Goal: Task Accomplishment & Management: Complete application form

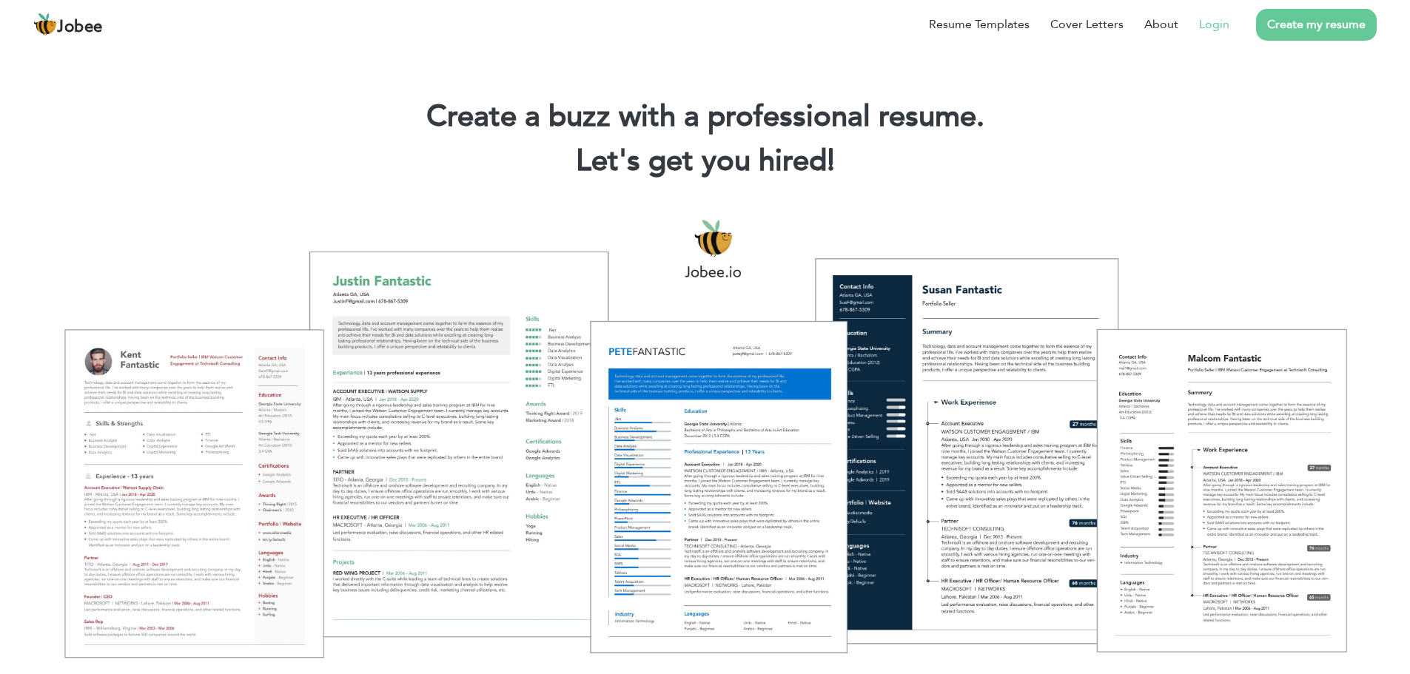
click at [1213, 21] on link "Login" at bounding box center [1214, 25] width 30 height 18
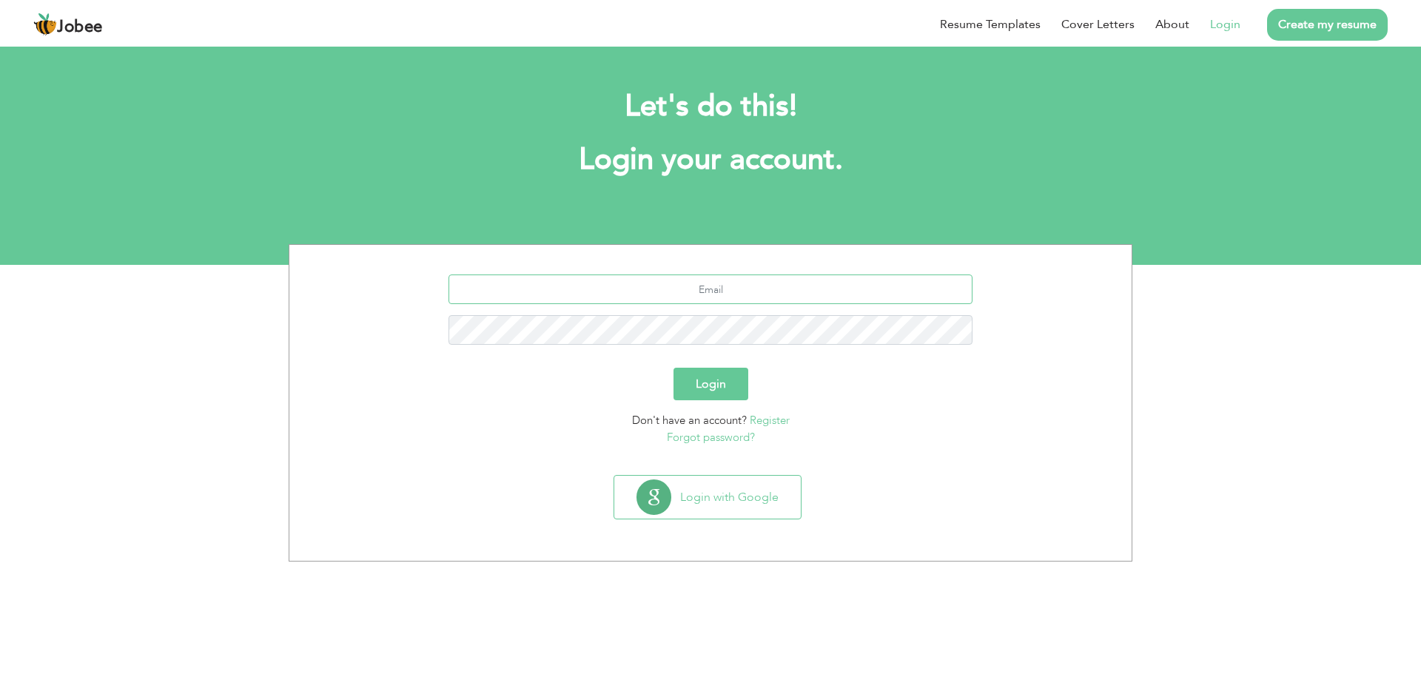
click at [714, 287] on input "text" at bounding box center [710, 290] width 525 height 30
click at [827, 283] on input "liaqatali.sims786@gmail" at bounding box center [710, 290] width 525 height 30
type input "[EMAIL_ADDRESS][DOMAIN_NAME]"
click at [723, 389] on button "Login" at bounding box center [710, 384] width 75 height 33
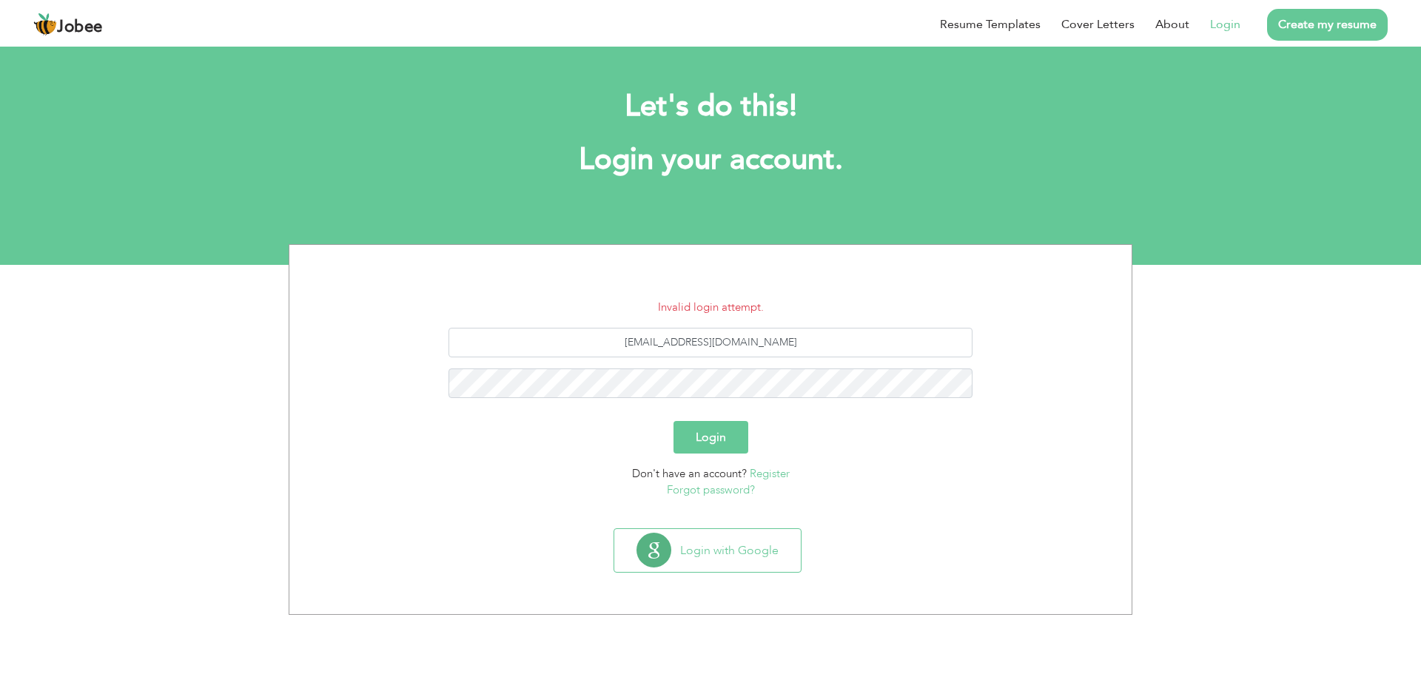
click at [728, 434] on button "Login" at bounding box center [710, 437] width 75 height 33
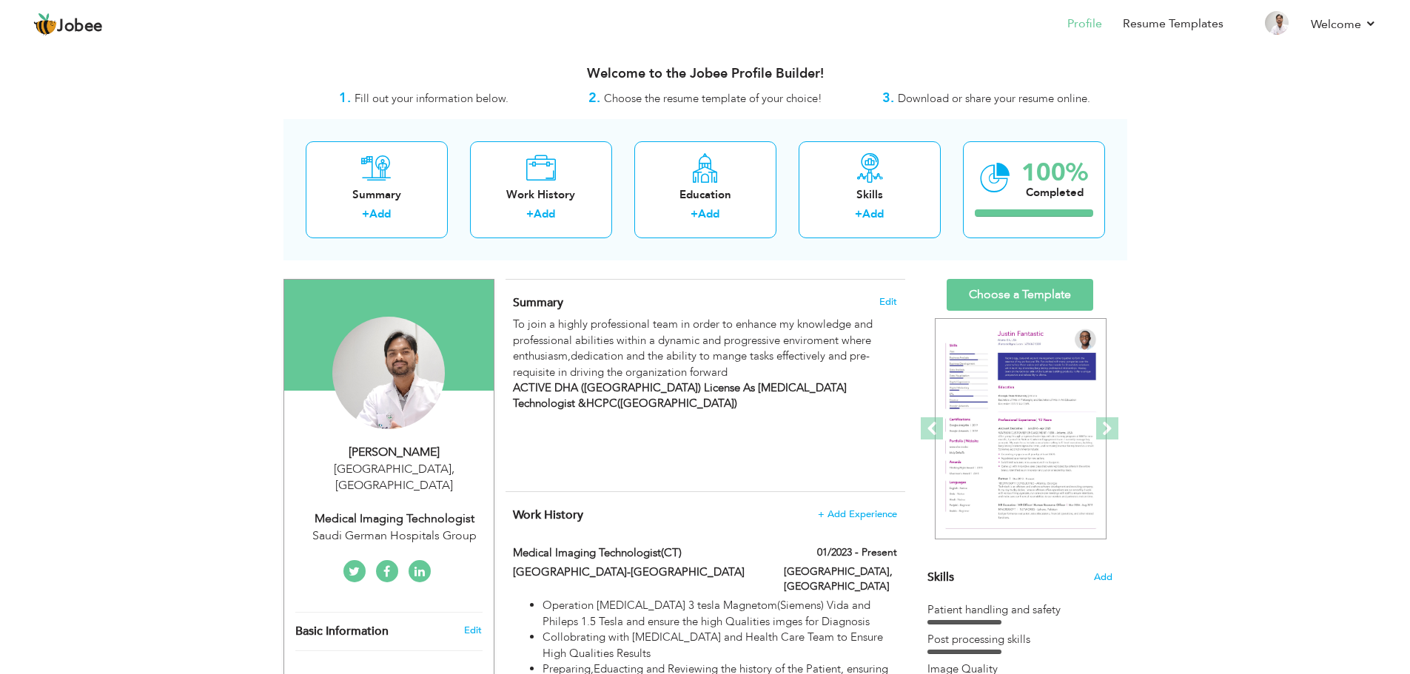
drag, startPoint x: 1186, startPoint y: 437, endPoint x: 1295, endPoint y: 424, distance: 110.3
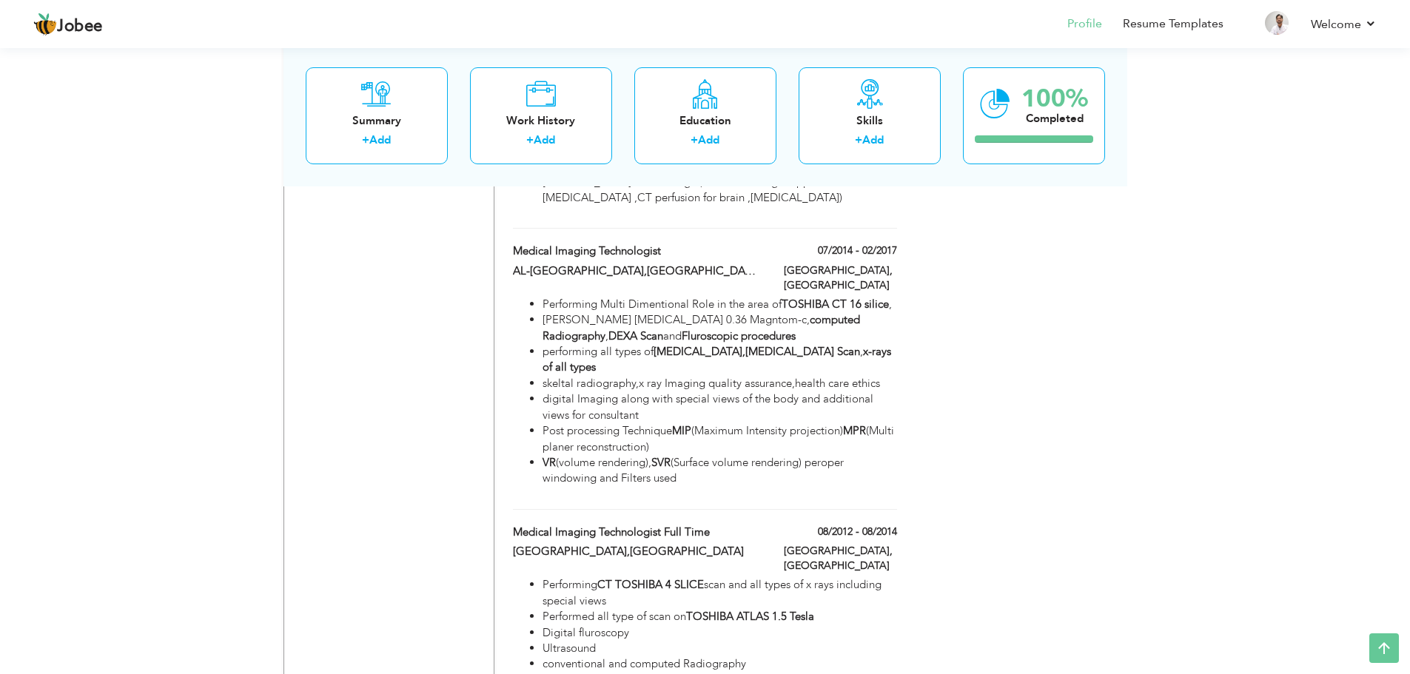
scroll to position [3110, 0]
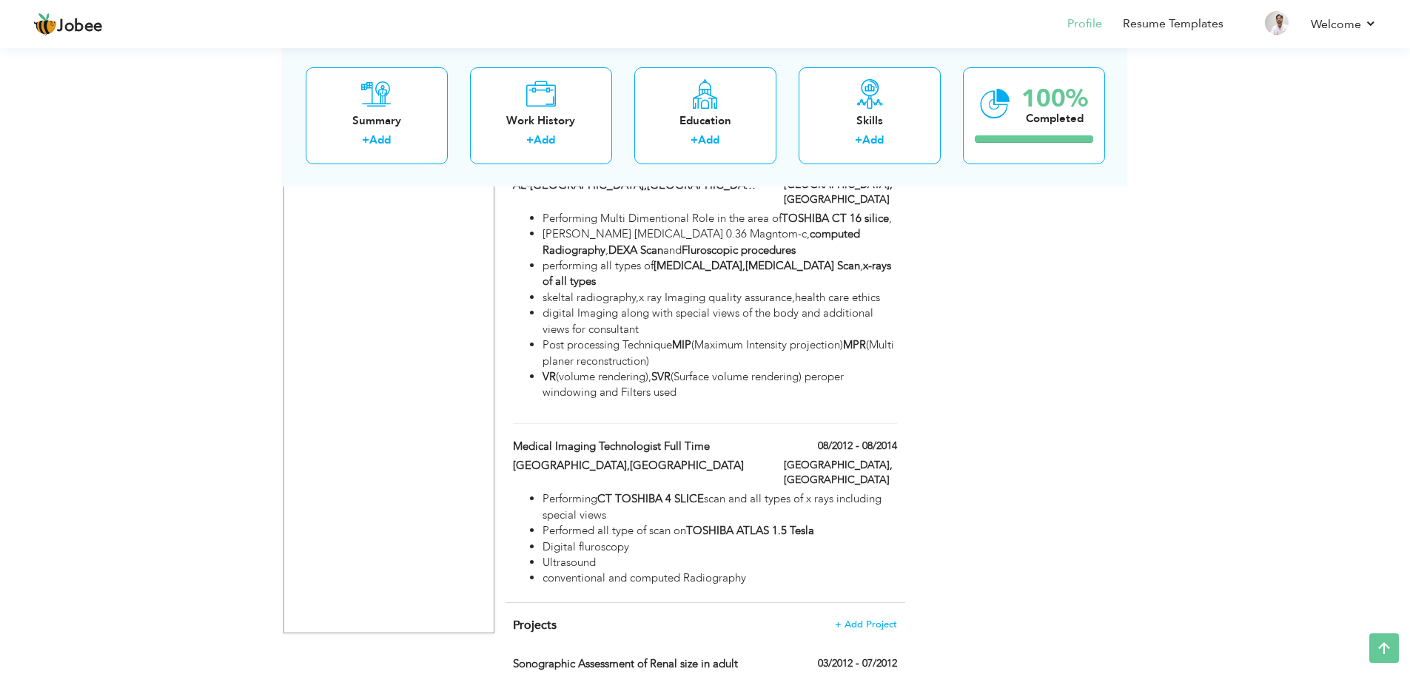
drag, startPoint x: 1416, startPoint y: 145, endPoint x: 1062, endPoint y: 530, distance: 522.7
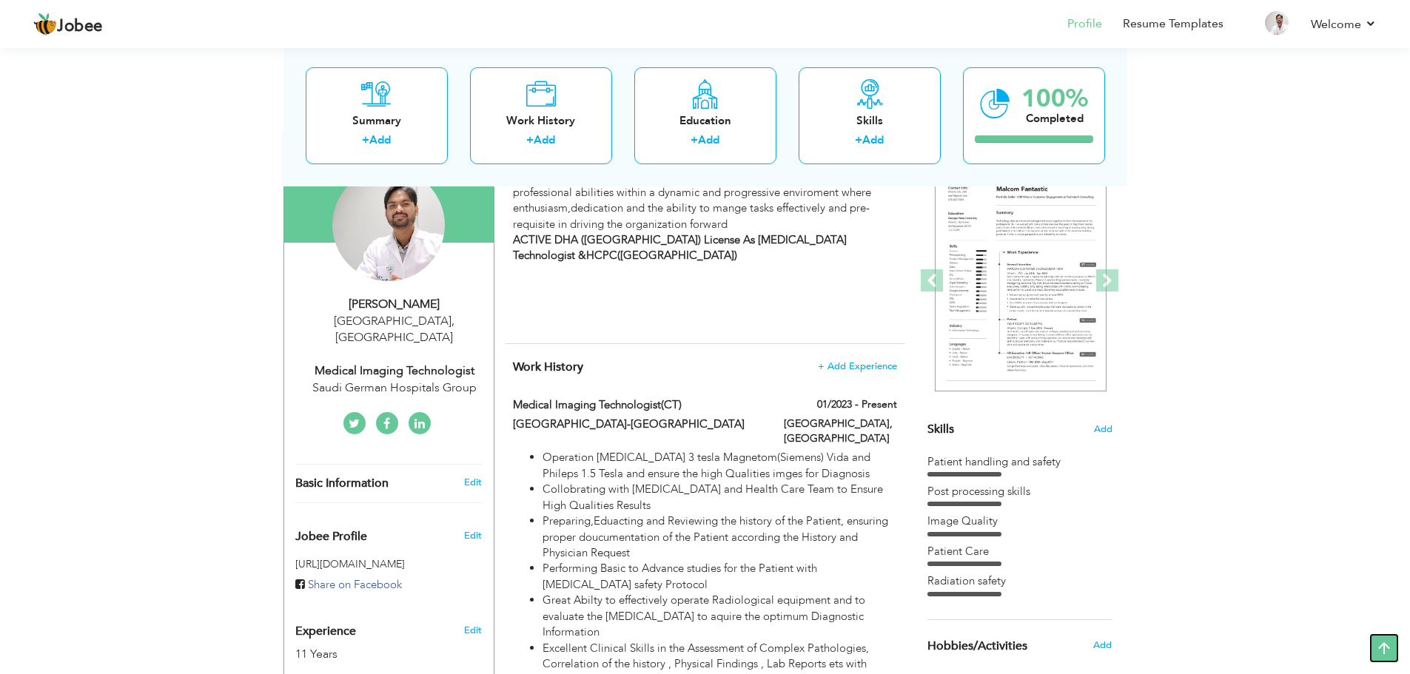
click at [1379, 646] on icon at bounding box center [1384, 648] width 30 height 30
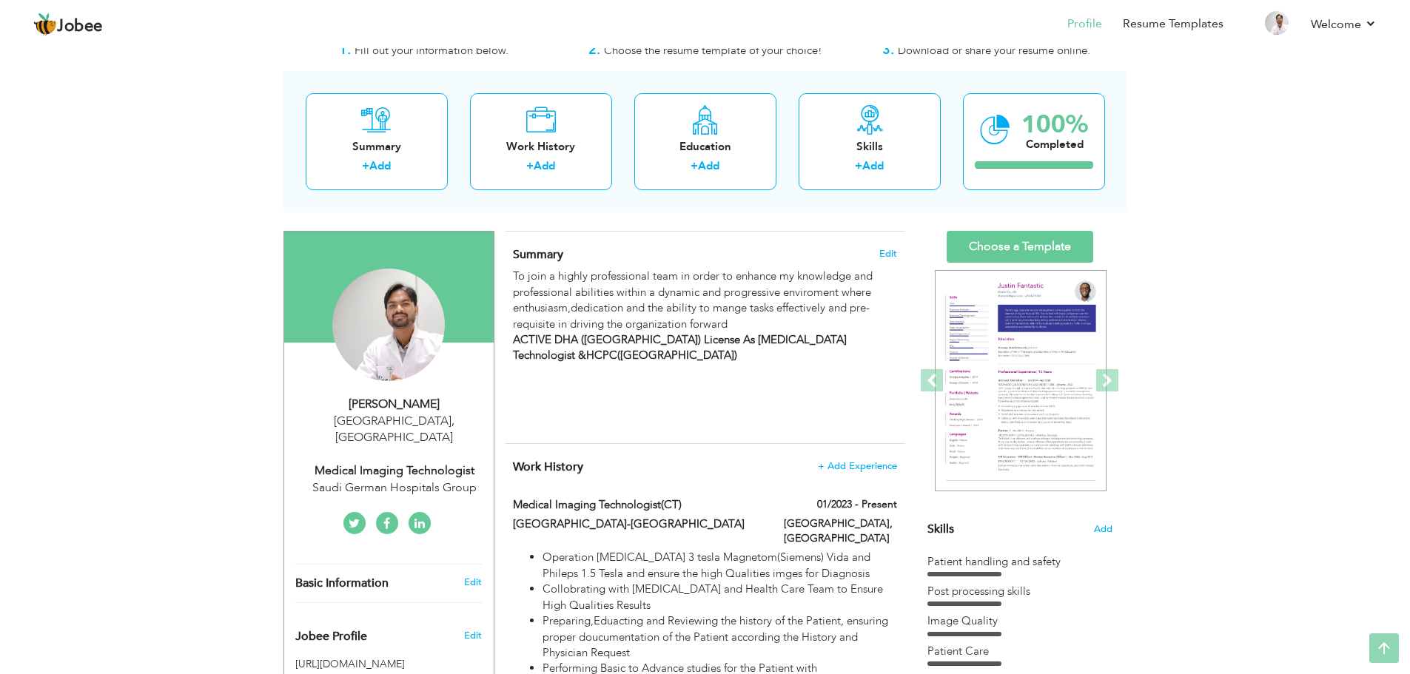
scroll to position [0, 0]
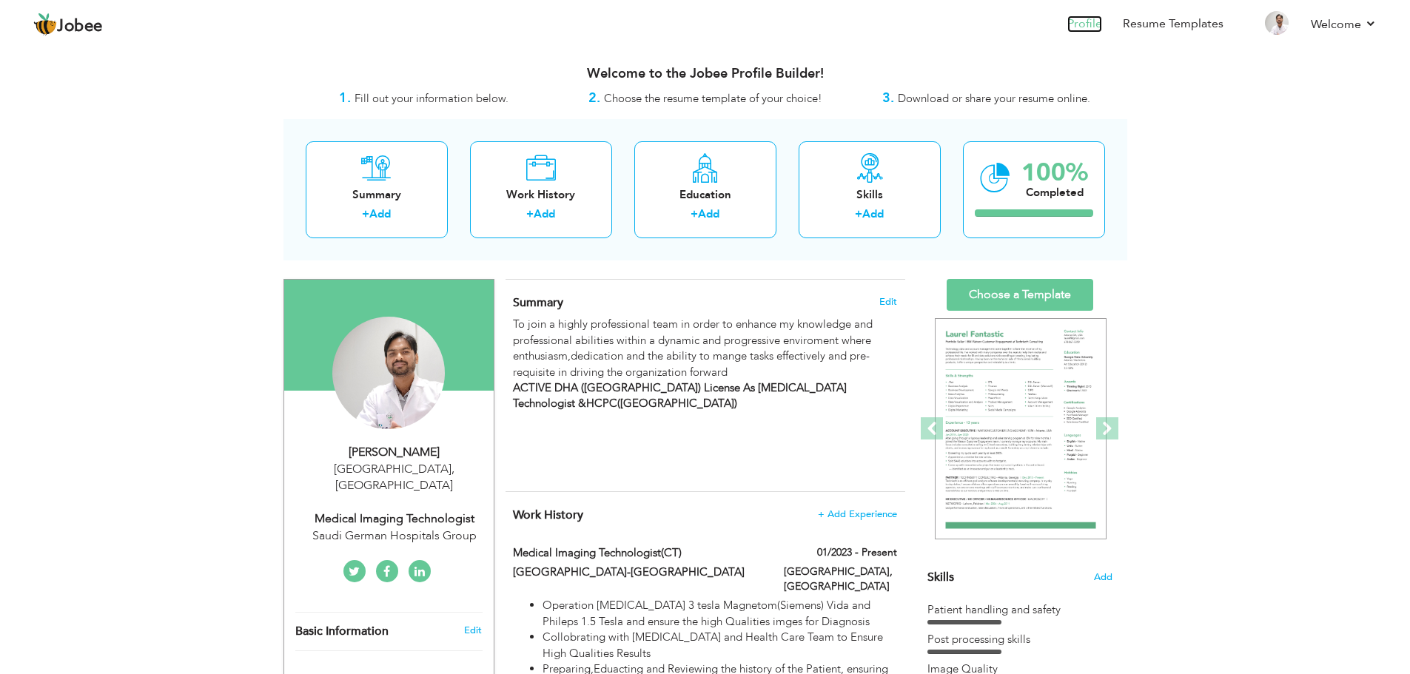
click at [1086, 31] on link "Profile" at bounding box center [1084, 24] width 35 height 17
click at [1046, 186] on div "Completed" at bounding box center [1054, 193] width 67 height 16
click at [1038, 198] on div "Completed" at bounding box center [1054, 193] width 67 height 16
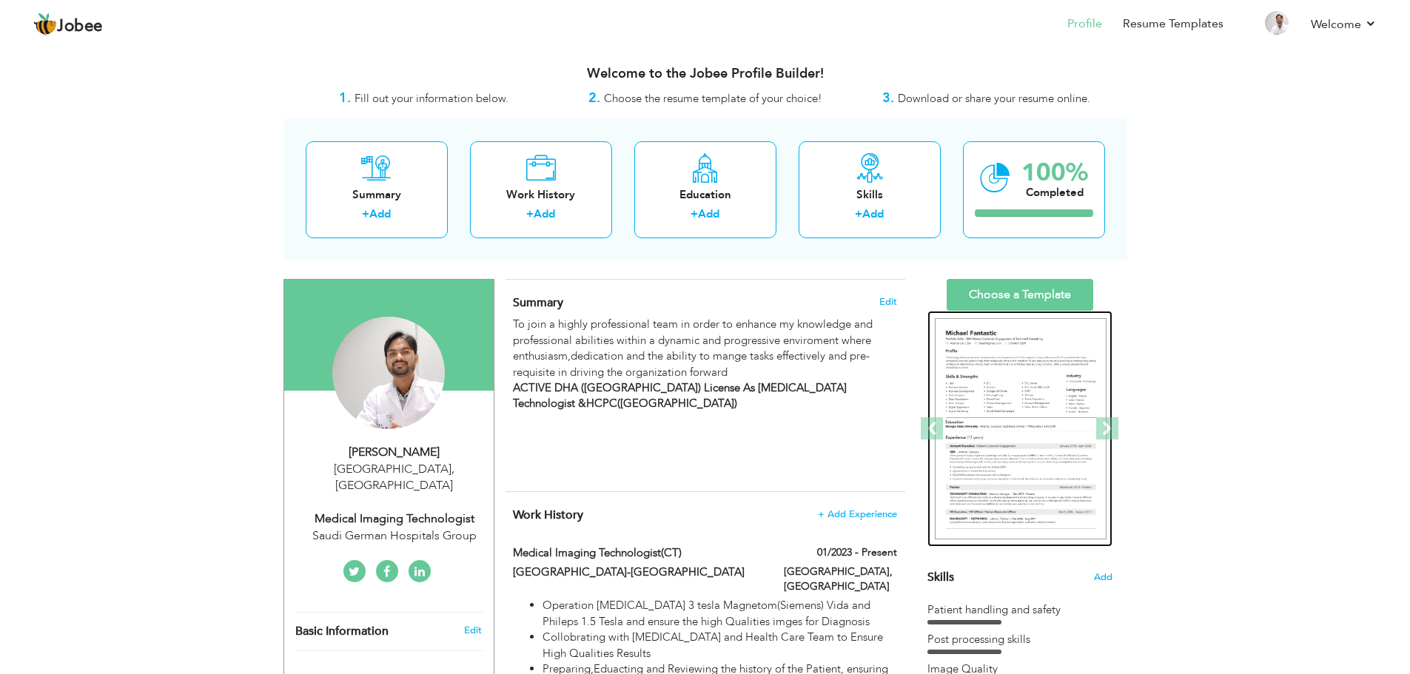
click at [1029, 422] on img at bounding box center [1021, 429] width 172 height 222
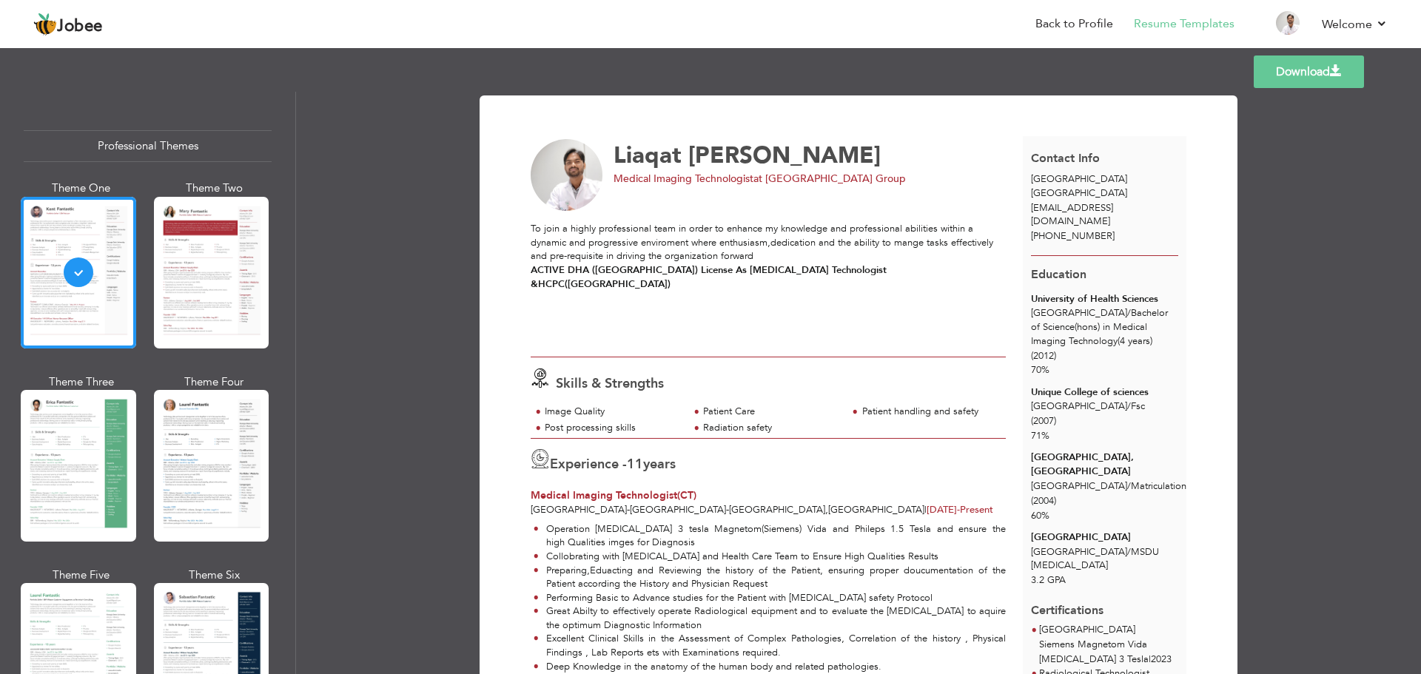
click at [1311, 80] on link "Download" at bounding box center [1309, 72] width 110 height 33
click at [208, 318] on div at bounding box center [211, 273] width 115 height 152
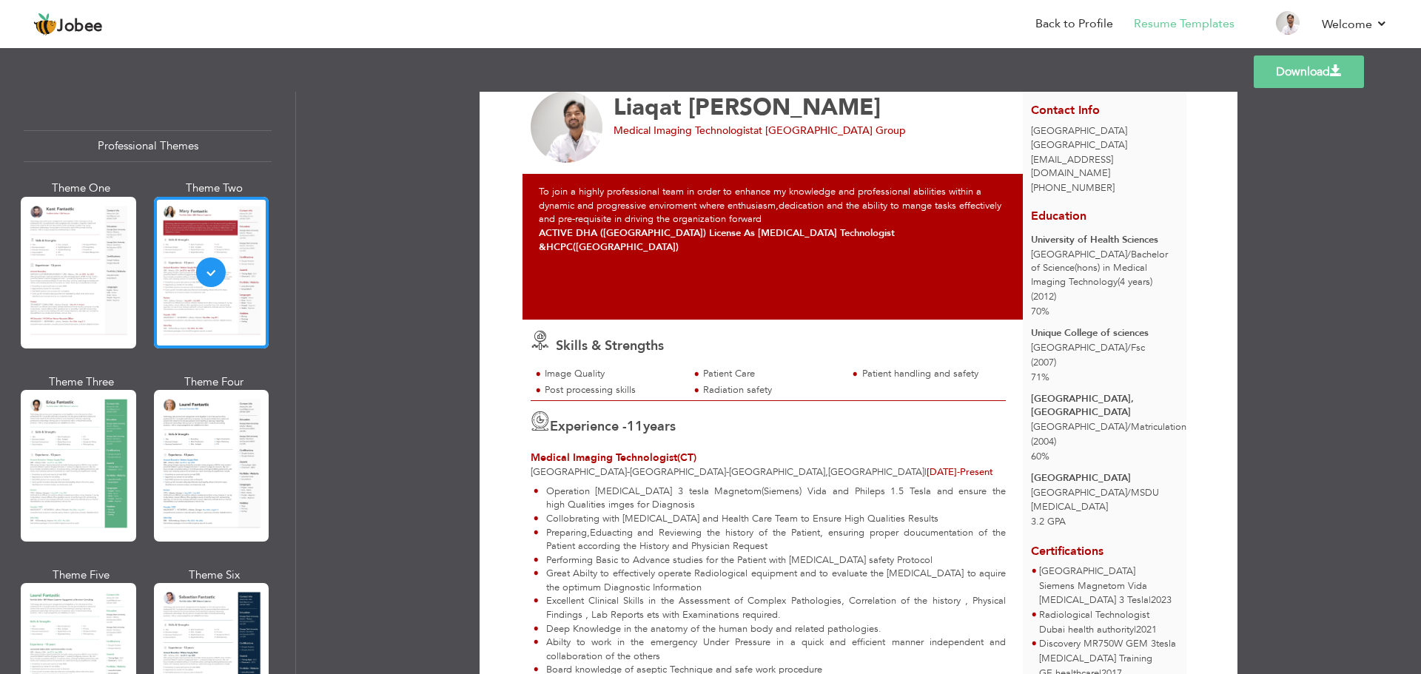
scroll to position [74, 0]
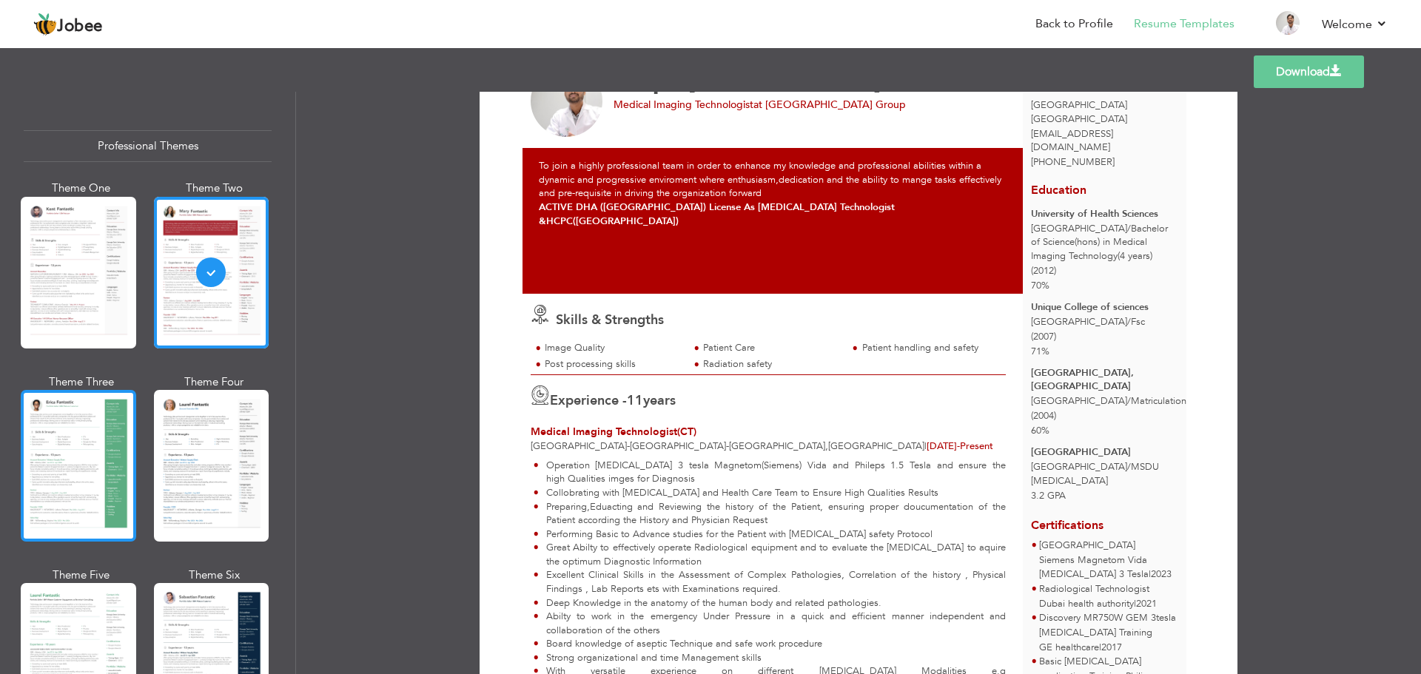
click at [83, 455] on div at bounding box center [78, 466] width 115 height 152
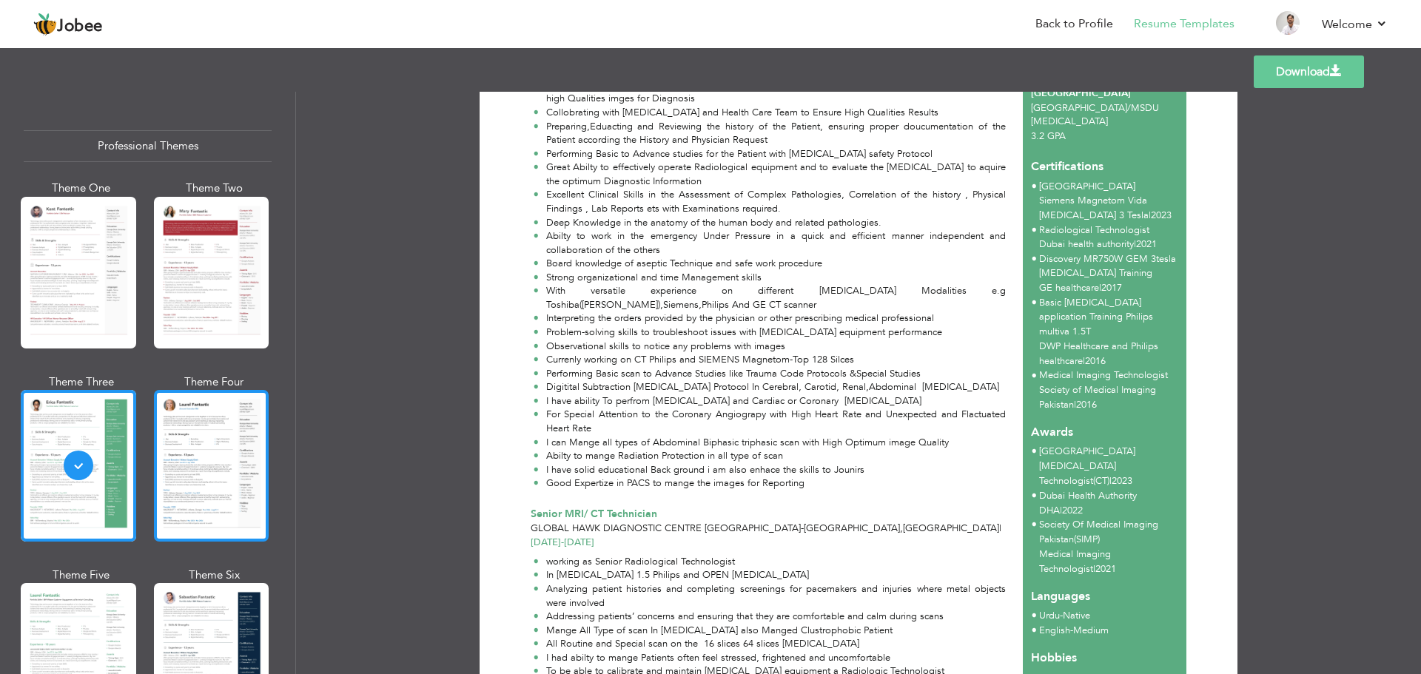
scroll to position [0, 0]
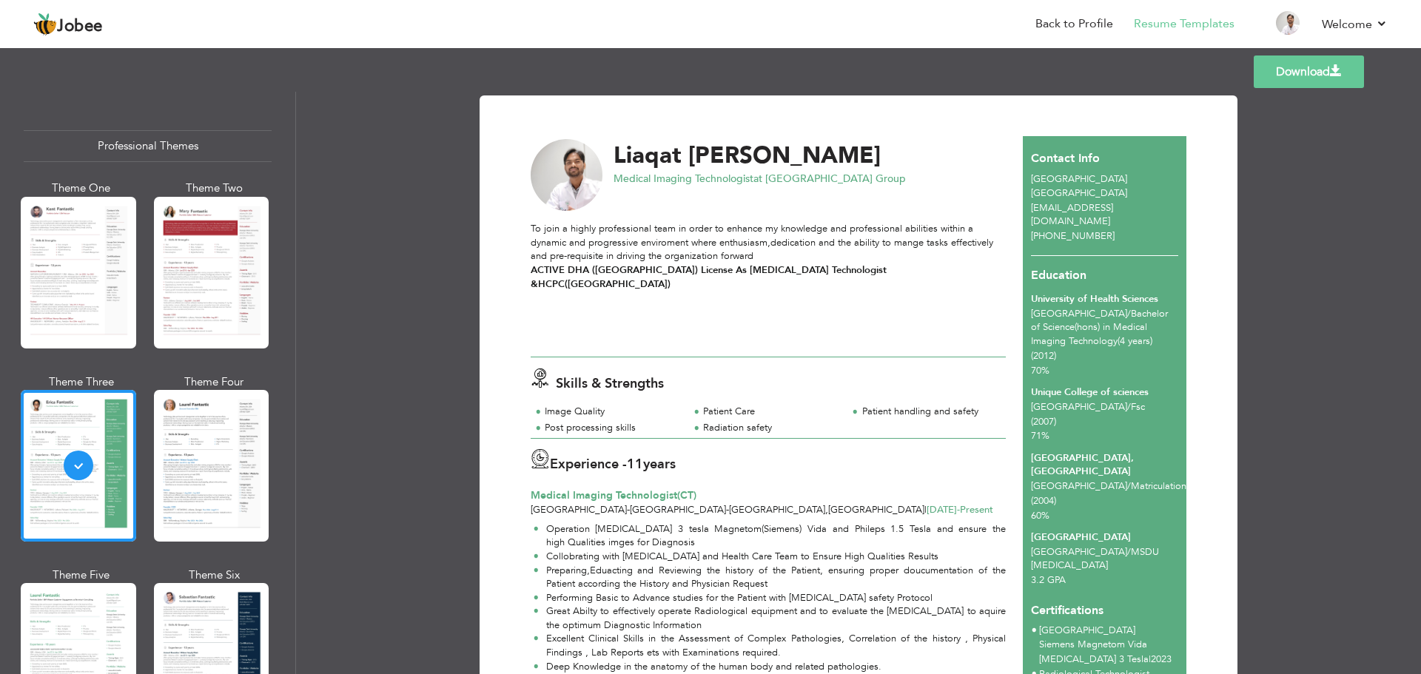
click at [1304, 69] on link "Download" at bounding box center [1309, 72] width 110 height 33
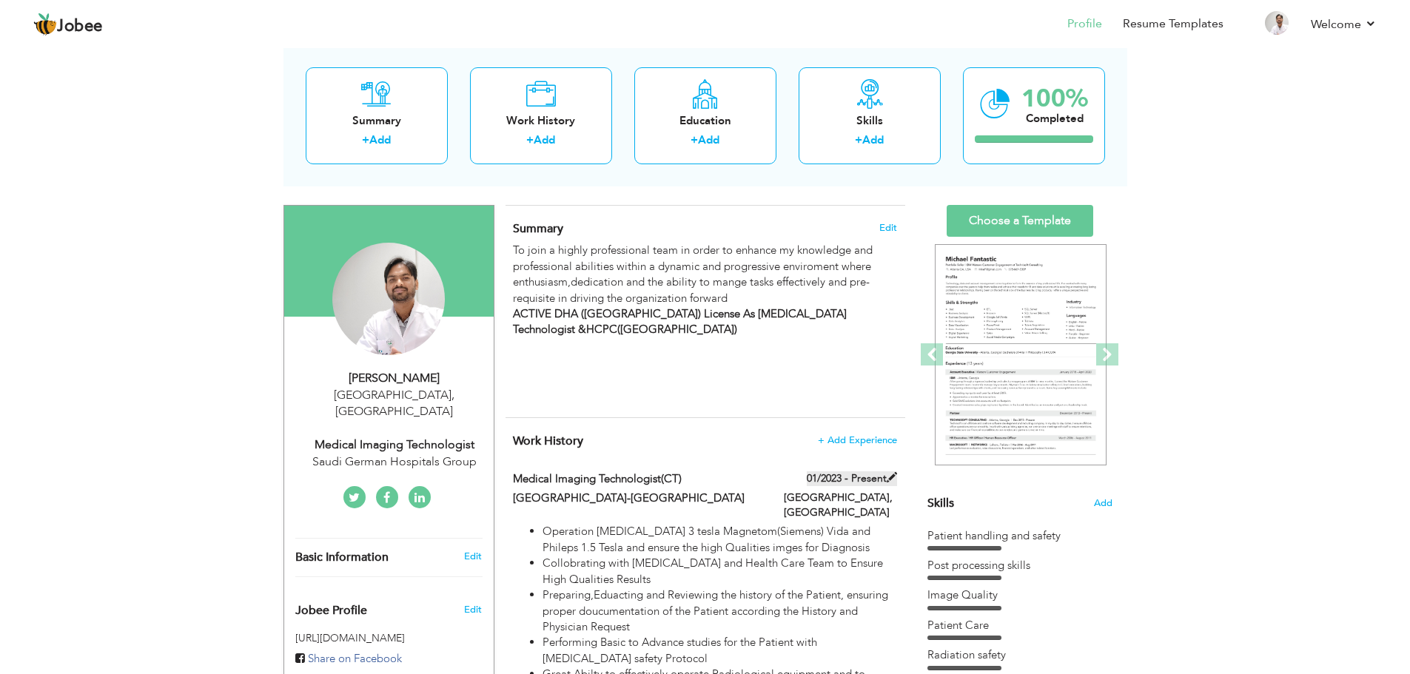
click at [892, 472] on span at bounding box center [892, 477] width 10 height 10
type input "Medical Imaging Technologist(CT)"
type input "[GEOGRAPHIC_DATA]-[GEOGRAPHIC_DATA]"
type input "01/2023"
type input "[GEOGRAPHIC_DATA]"
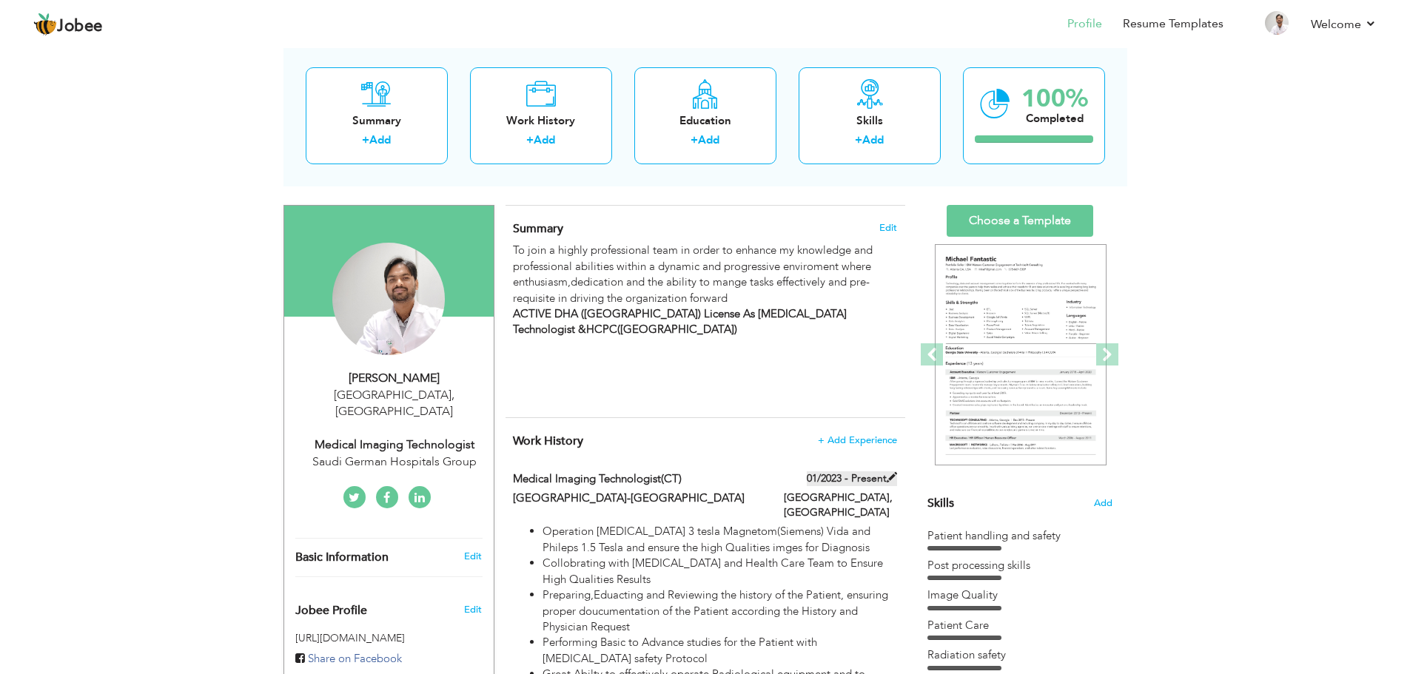
type input "[GEOGRAPHIC_DATA]"
checkbox input "true"
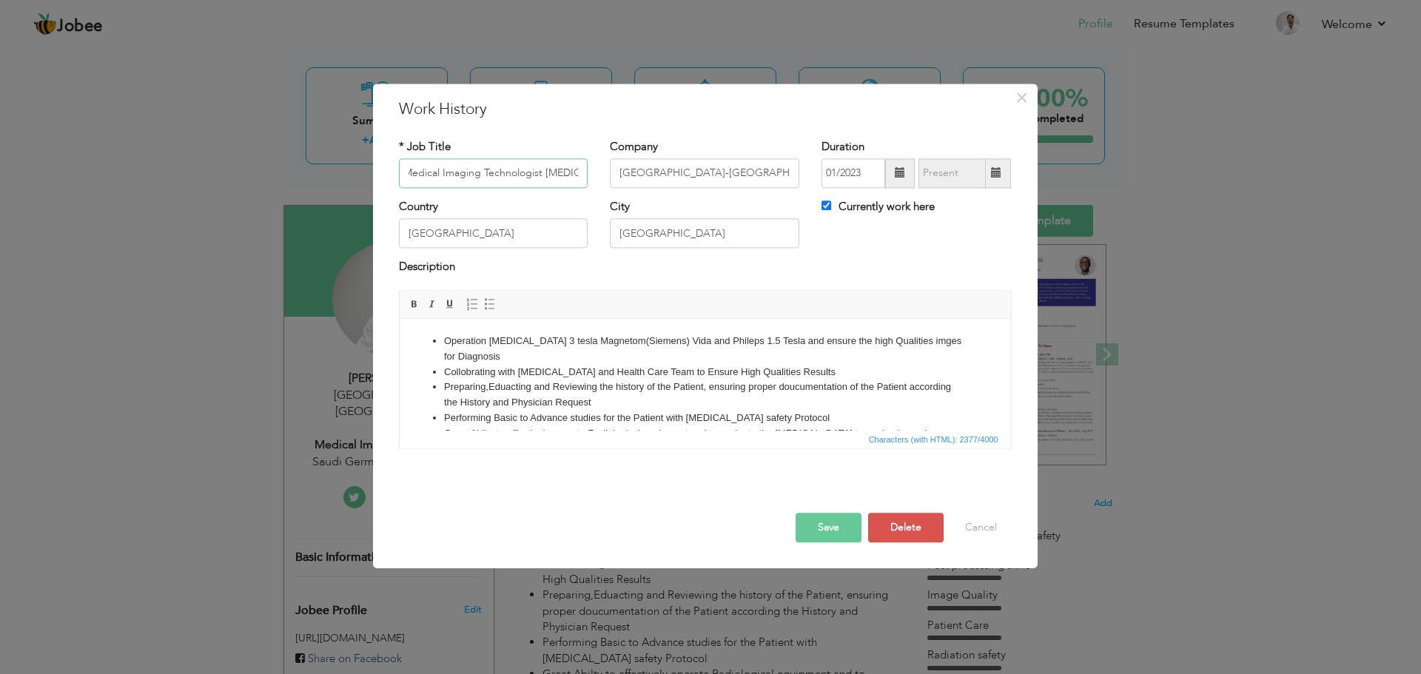
scroll to position [0, 7]
click at [542, 177] on input "Medical Imaging Technologist [MEDICAL_DATA] CT)" at bounding box center [493, 173] width 189 height 30
type input "Medical Imaging Technologist ([MEDICAL_DATA] CT)"
click at [828, 542] on button "Save" at bounding box center [829, 528] width 66 height 30
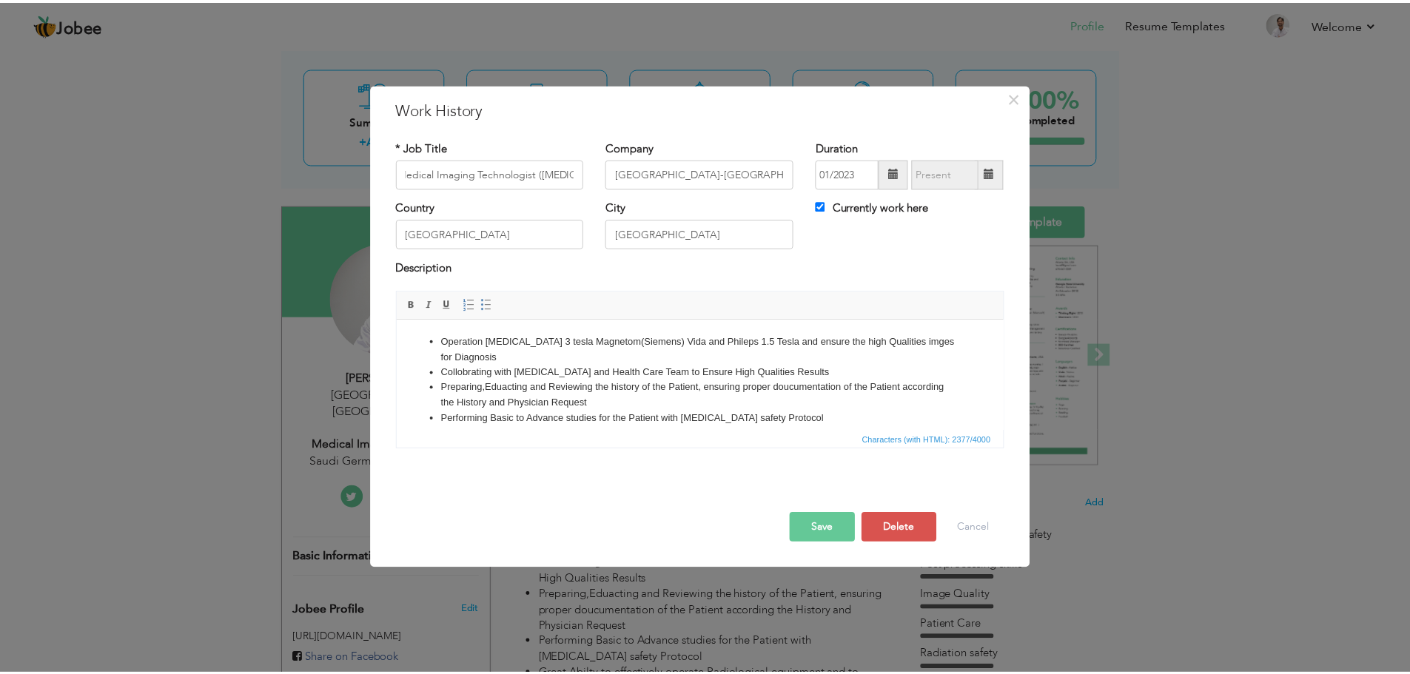
scroll to position [0, 0]
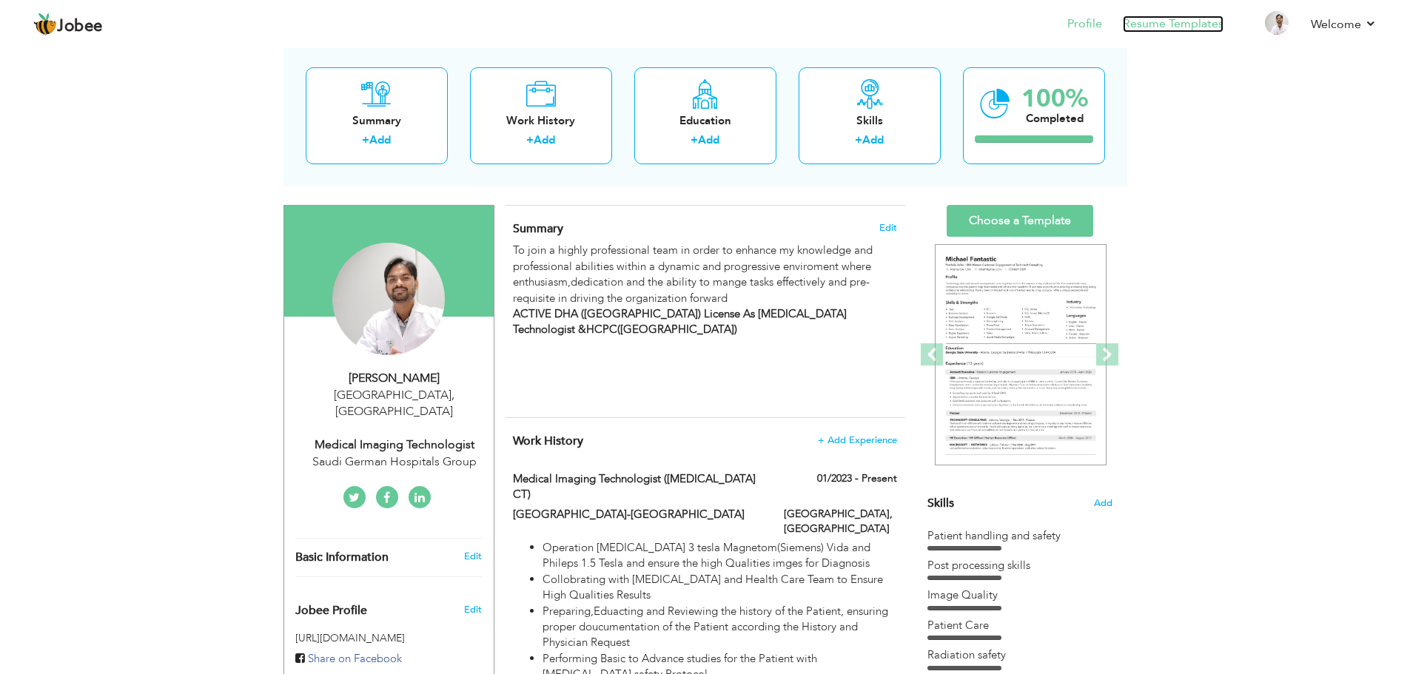
click at [1162, 18] on link "Resume Templates" at bounding box center [1173, 24] width 101 height 17
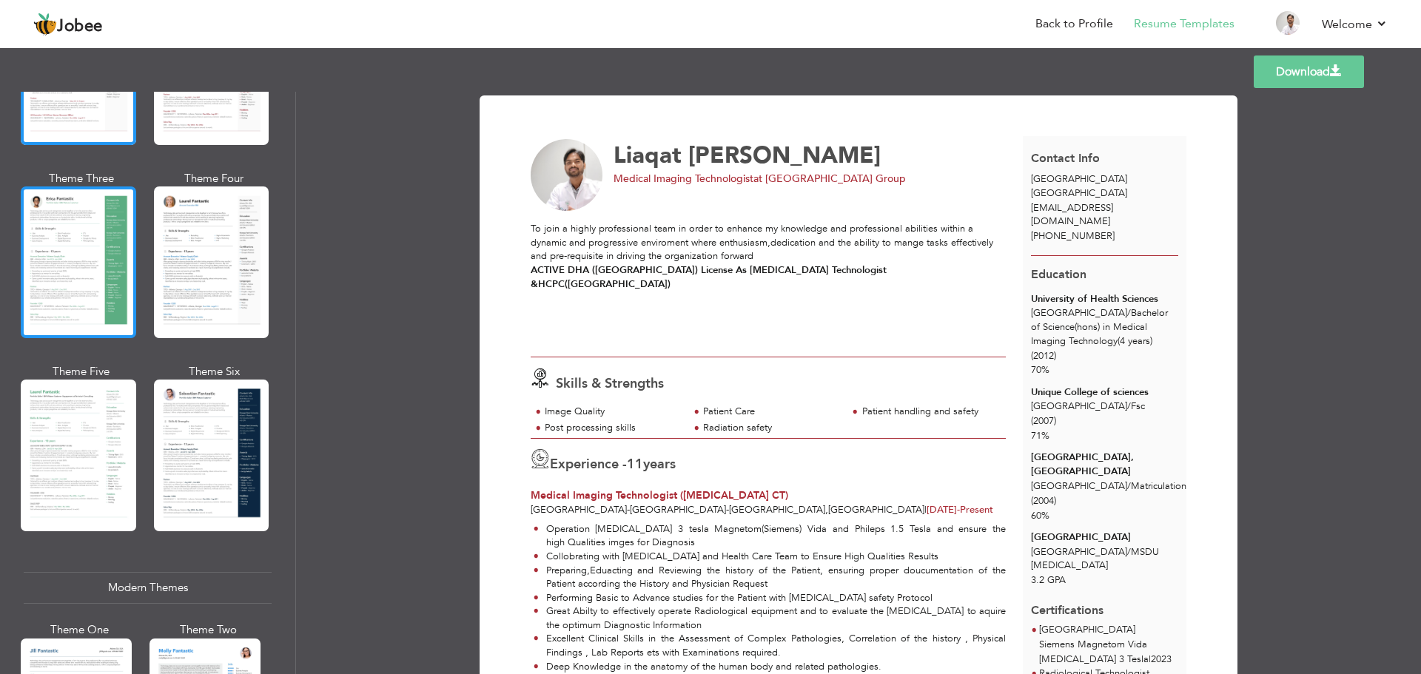
scroll to position [222, 0]
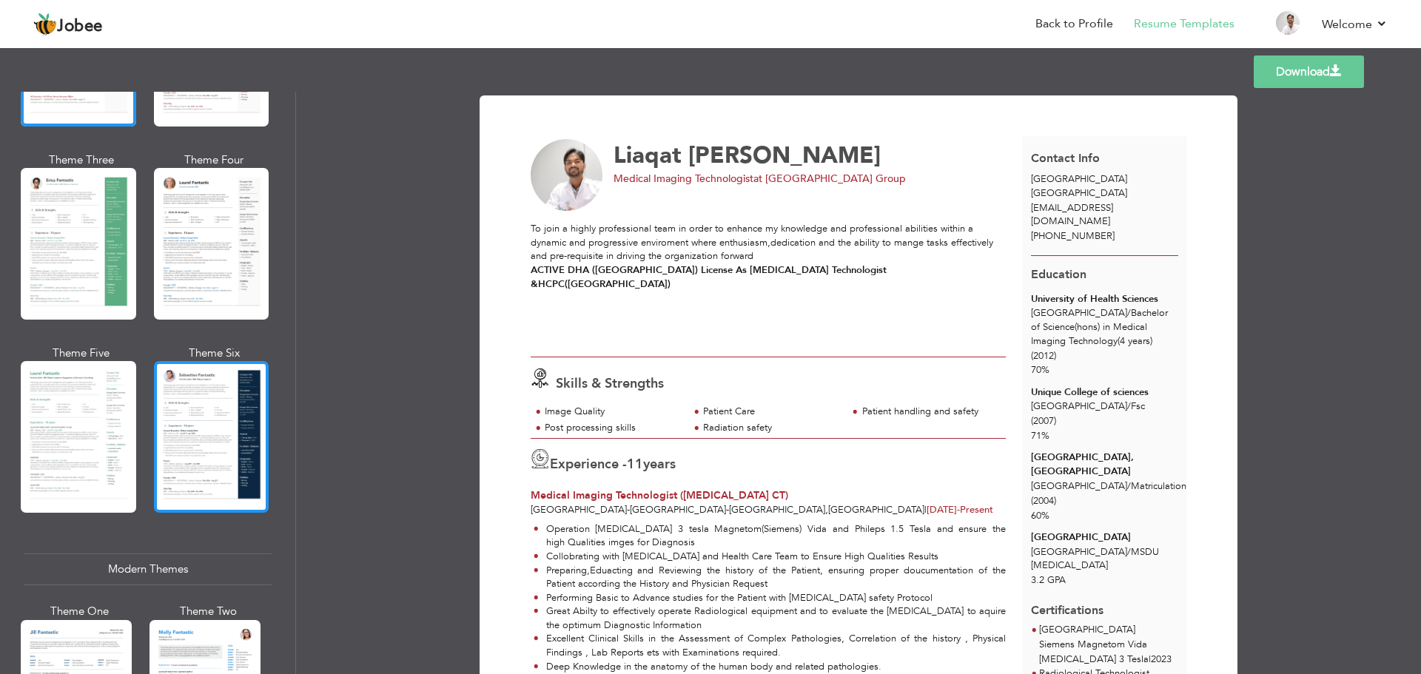
click at [220, 431] on div at bounding box center [211, 437] width 115 height 152
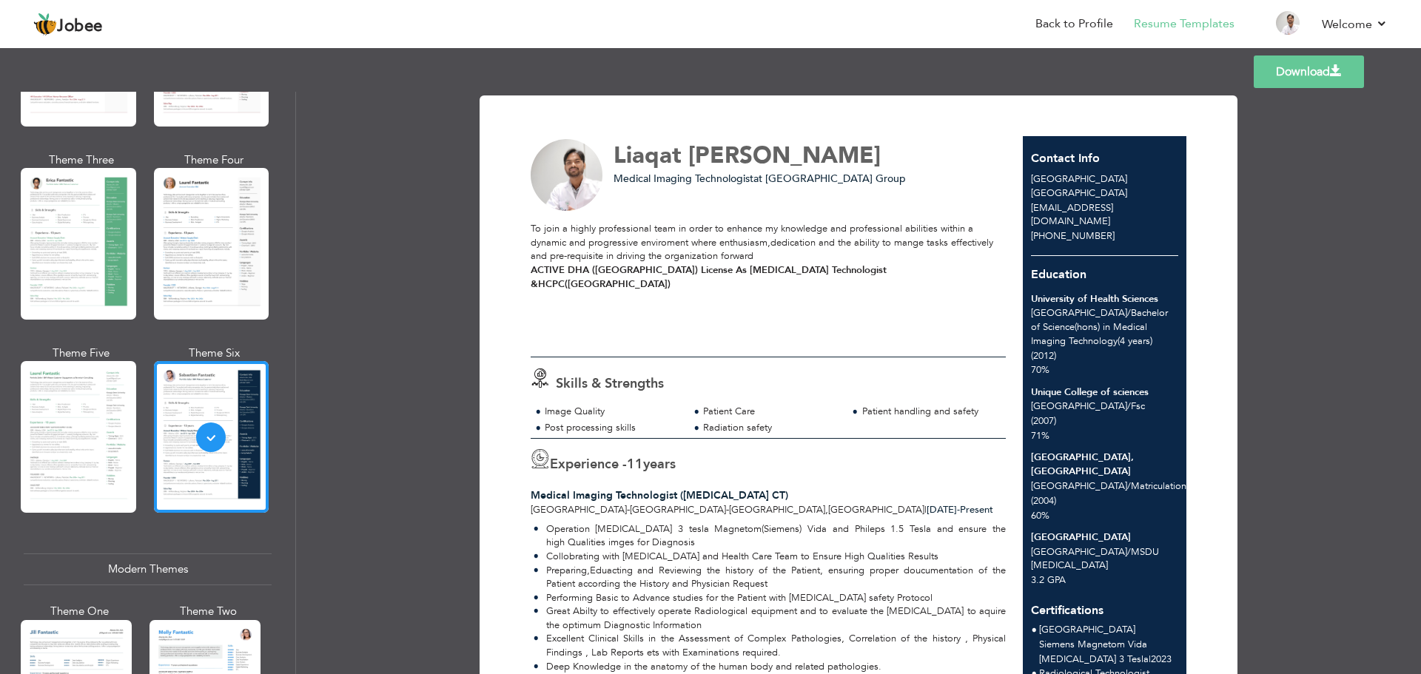
click at [1331, 74] on span at bounding box center [1336, 71] width 12 height 12
